Goal: Find specific page/section

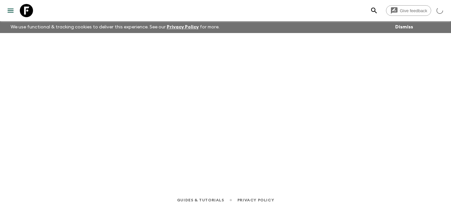
click at [29, 7] on icon at bounding box center [26, 10] width 13 height 13
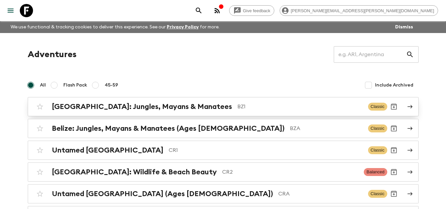
click at [238, 107] on p "BZ1" at bounding box center [301, 107] width 126 height 8
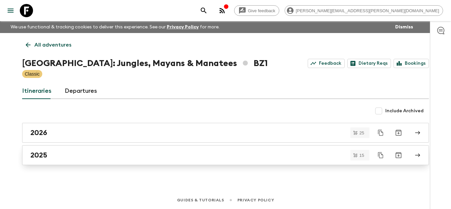
click at [82, 157] on div "2025" at bounding box center [219, 155] width 378 height 9
